Goal: Task Accomplishment & Management: Manage account settings

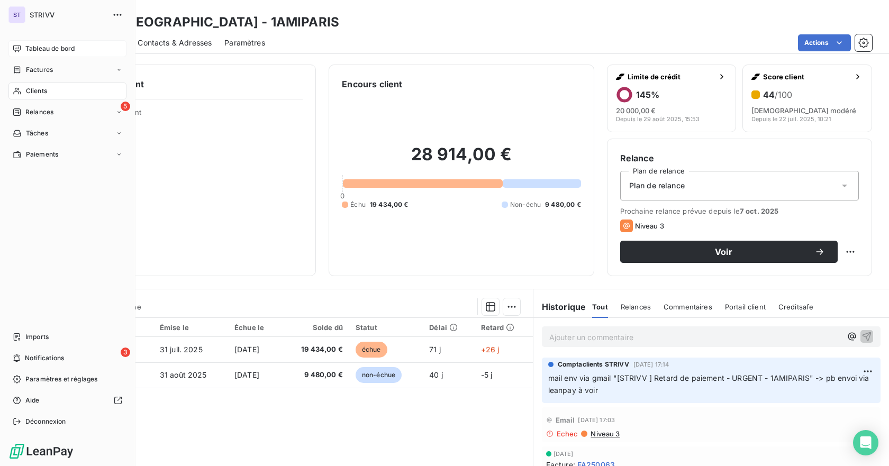
click at [32, 44] on span "Tableau de bord" at bounding box center [49, 49] width 49 height 10
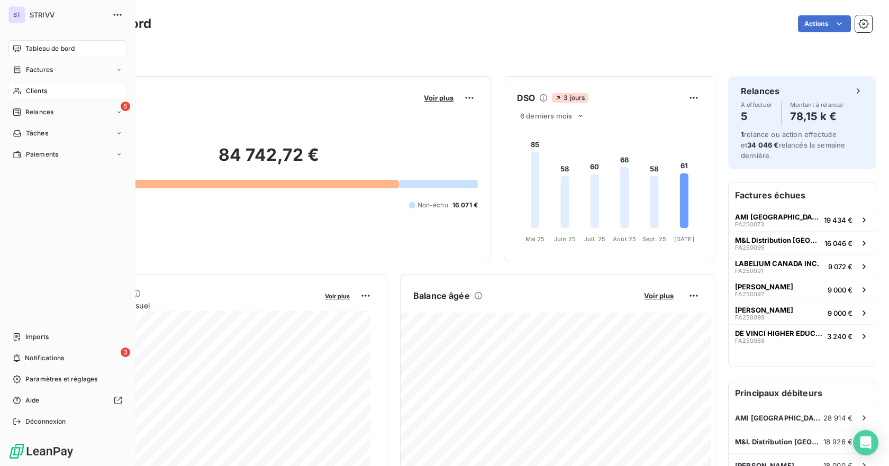
click at [29, 90] on span "Clients" at bounding box center [36, 91] width 21 height 10
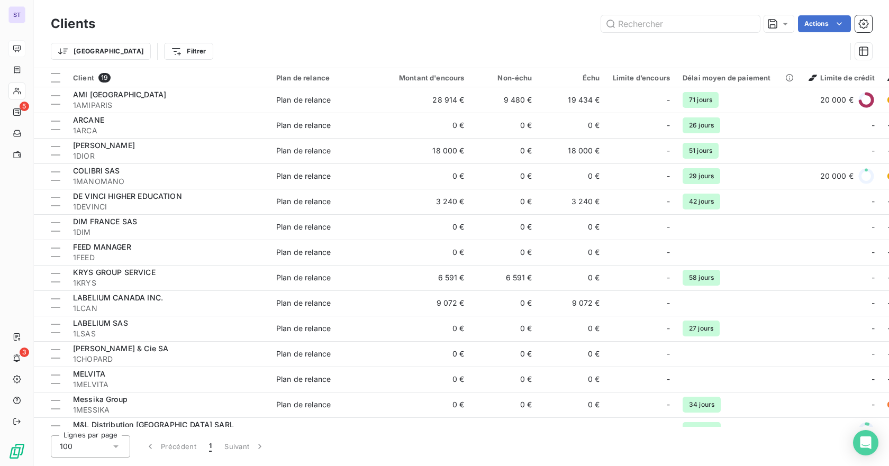
click at [663, 32] on div "Clients Actions" at bounding box center [462, 24] width 822 height 22
click at [673, 26] on input "text" at bounding box center [680, 23] width 159 height 17
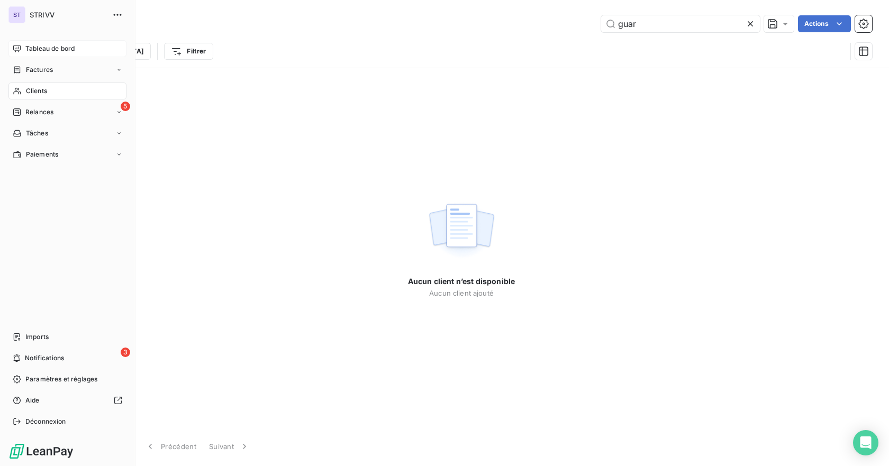
click at [39, 96] on div "Clients" at bounding box center [67, 91] width 118 height 17
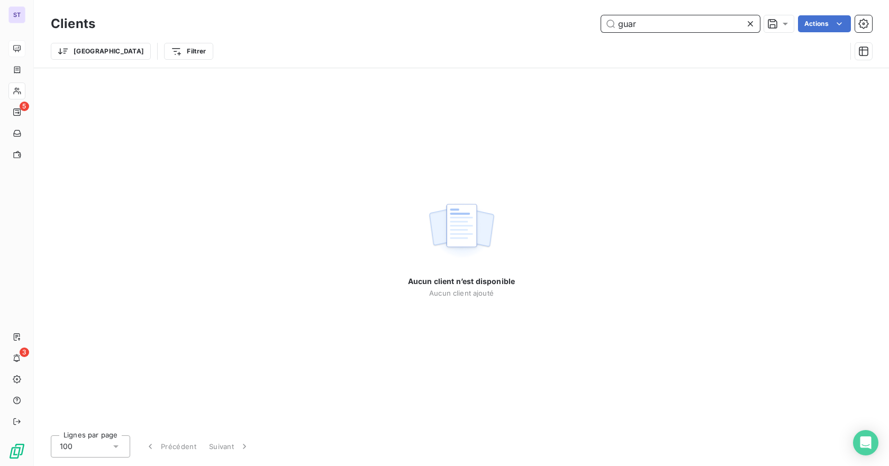
drag, startPoint x: 650, startPoint y: 22, endPoint x: 507, endPoint y: 1, distance: 144.5
click at [525, 5] on div "Clients guar Actions Trier Filtrer" at bounding box center [461, 34] width 855 height 68
type input "easy"
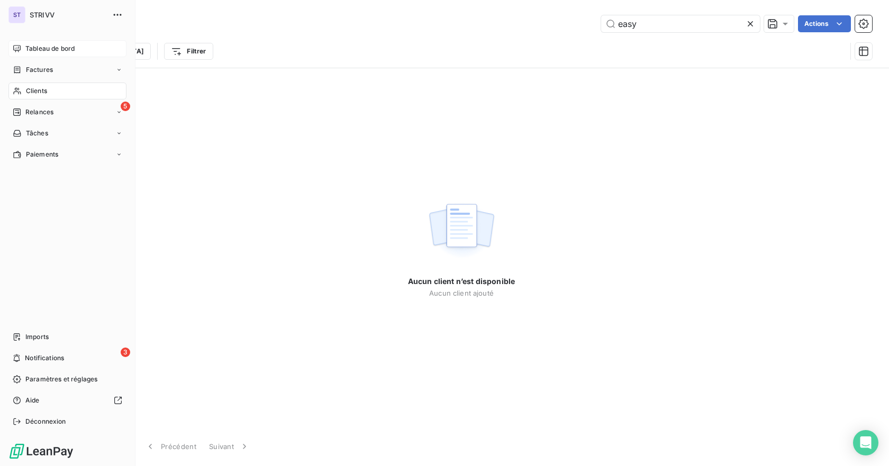
click at [47, 15] on span "STRIVV" at bounding box center [68, 15] width 76 height 8
click at [41, 423] on span "Déconnexion" at bounding box center [45, 422] width 41 height 10
